Goal: Task Accomplishment & Management: Manage account settings

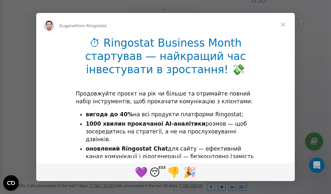
click at [284, 24] on span "Close" at bounding box center [283, 24] width 23 height 23
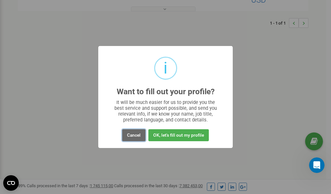
click at [132, 135] on button "Cancel" at bounding box center [133, 135] width 23 height 12
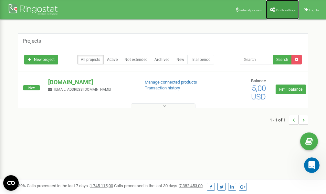
click at [282, 9] on span "Profile settings" at bounding box center [286, 10] width 20 height 4
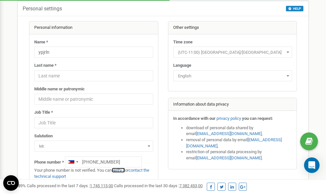
click at [123, 170] on link "verify it" at bounding box center [118, 170] width 13 height 5
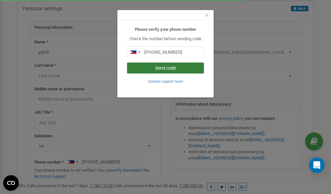
click at [166, 68] on button "Send code" at bounding box center [165, 67] width 77 height 11
